Goal: Book appointment/travel/reservation

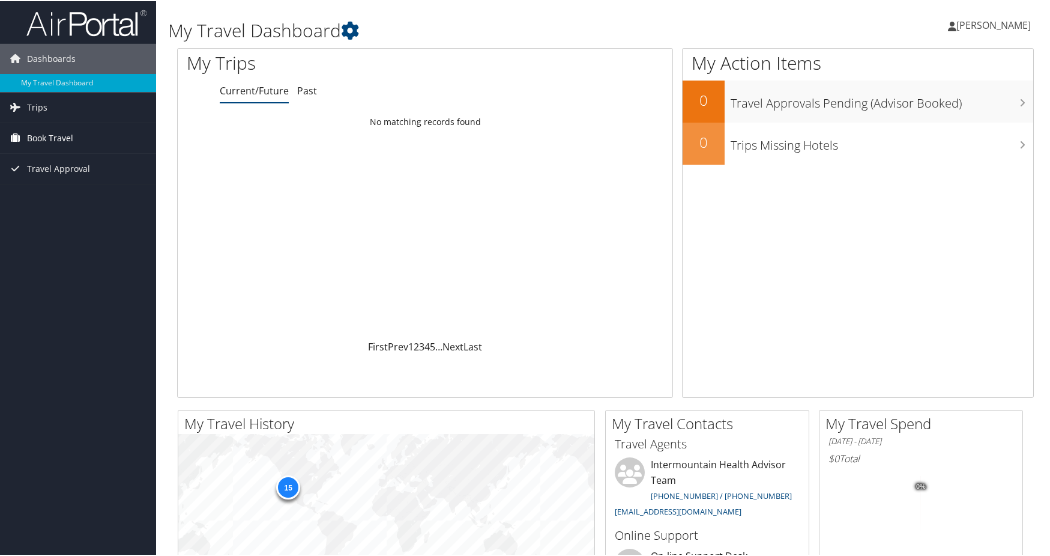
click at [50, 141] on span "Book Travel" at bounding box center [50, 137] width 46 height 30
click at [53, 201] on link "Book/Manage Online Trips" at bounding box center [78, 197] width 156 height 18
click at [64, 200] on link "Book/Manage Online Trips" at bounding box center [78, 197] width 156 height 18
